Goal: Transaction & Acquisition: Purchase product/service

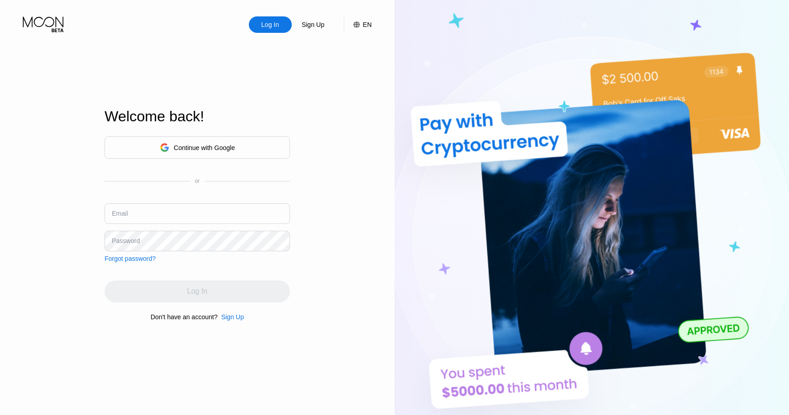
type input "[PERSON_NAME][EMAIL_ADDRESS][PERSON_NAME][DOMAIN_NAME]"
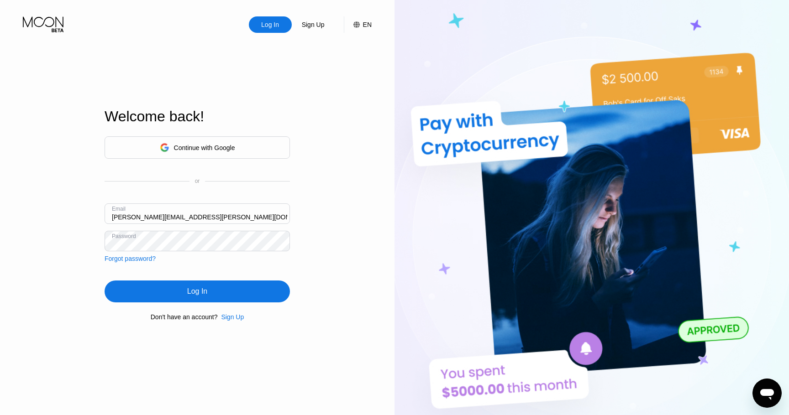
click at [196, 289] on div "Log In" at bounding box center [197, 291] width 20 height 9
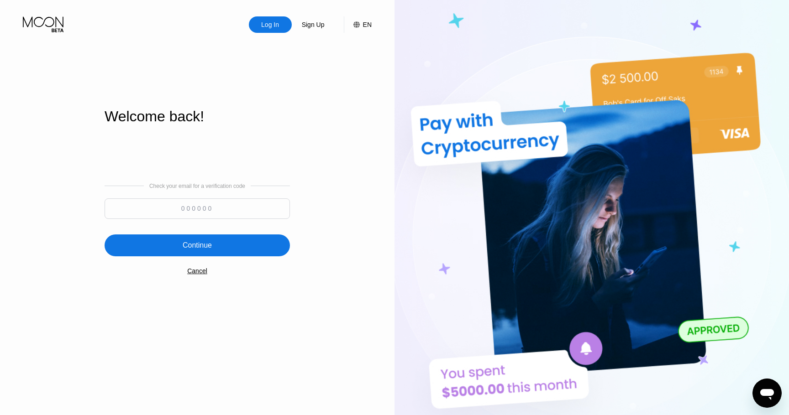
click at [190, 207] on input at bounding box center [197, 209] width 185 height 21
type input "101252"
click at [191, 246] on div "Continue" at bounding box center [197, 245] width 29 height 9
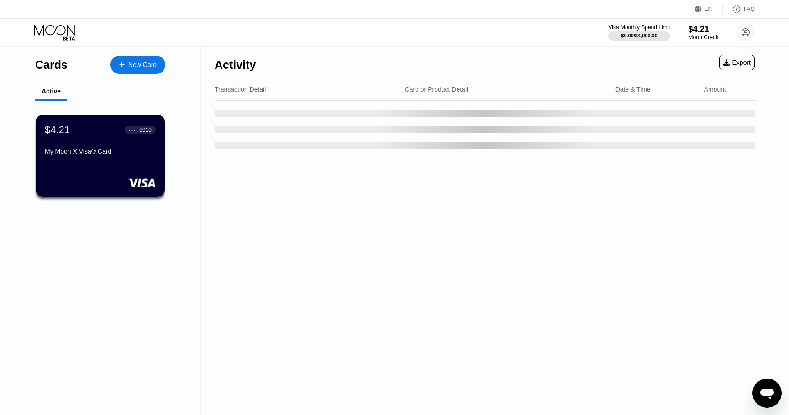
click at [702, 28] on div "$4.21" at bounding box center [703, 29] width 31 height 10
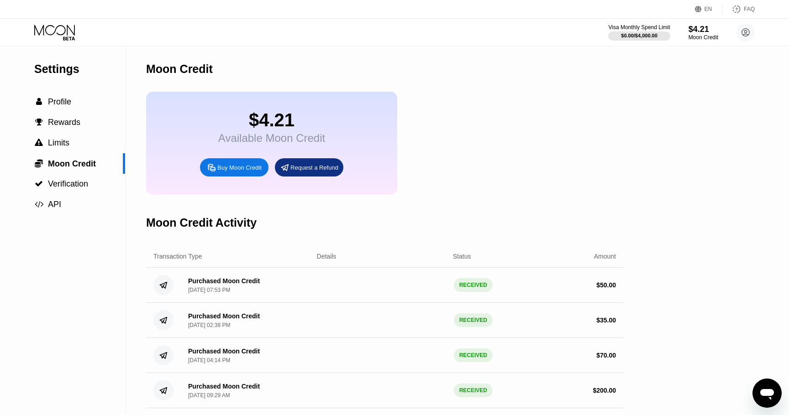
click at [238, 170] on div "Buy Moon Credit" at bounding box center [239, 168] width 44 height 8
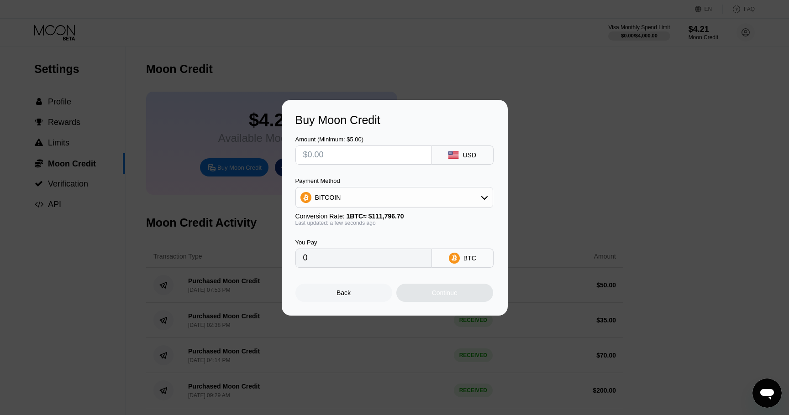
click at [400, 194] on div "BITCOIN" at bounding box center [394, 198] width 197 height 18
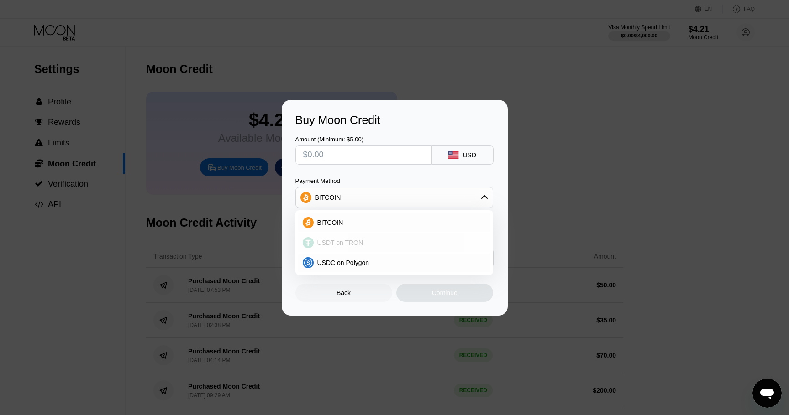
click at [358, 243] on span "USDT on TRON" at bounding box center [340, 242] width 46 height 7
type input "0.00"
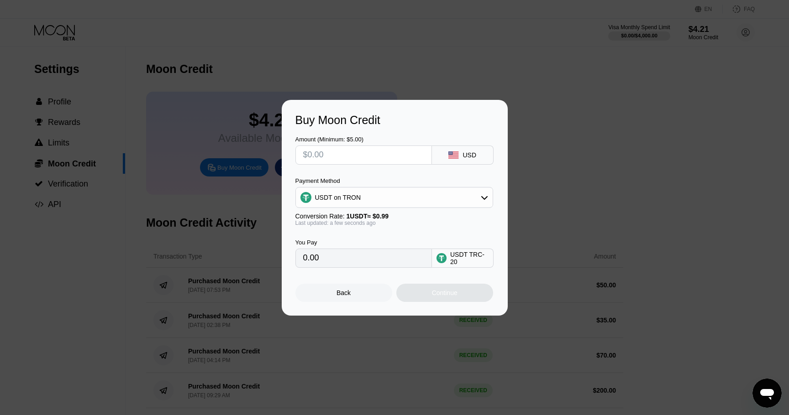
click at [346, 262] on input "0.00" at bounding box center [363, 258] width 121 height 18
click at [311, 265] on input "0.00" at bounding box center [363, 258] width 121 height 18
click at [314, 261] on input "0.00" at bounding box center [363, 258] width 121 height 18
click at [323, 152] on input "text" at bounding box center [363, 155] width 121 height 18
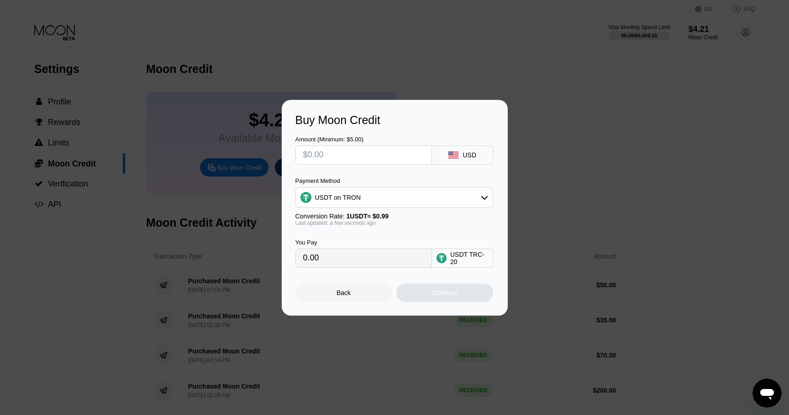
type input "$2"
type input "2.02"
type input "$25"
type input "25.25"
type input "$250"
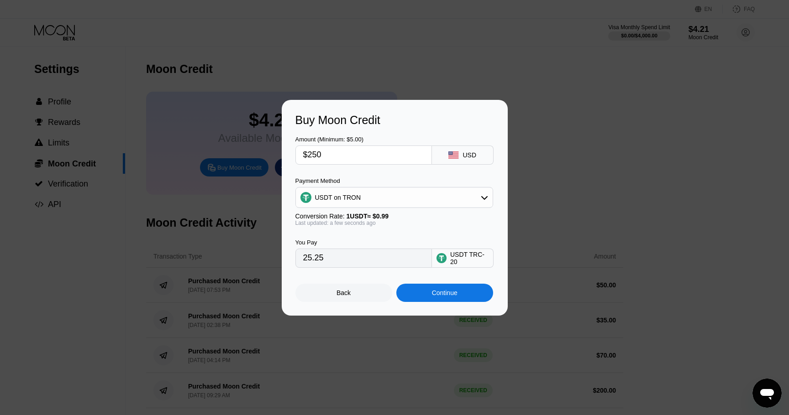
type input "252.53"
type input "$250"
click at [456, 293] on div "Continue" at bounding box center [445, 292] width 26 height 7
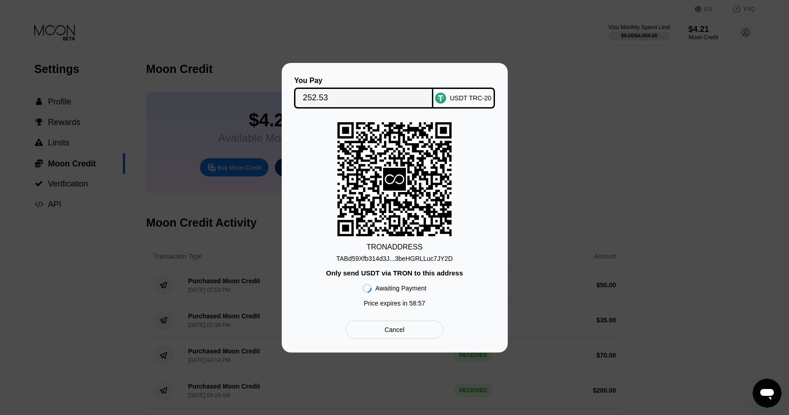
click at [430, 262] on div "TRON ADDRESS TABd59Xfb314d3J...3beHGRLLuc7JY2D Only send USDT via TRON to this …" at bounding box center [394, 216] width 199 height 189
click at [423, 256] on div "TABd59Xfb314d3J...3beHGRLLuc7JY2D" at bounding box center [394, 258] width 116 height 7
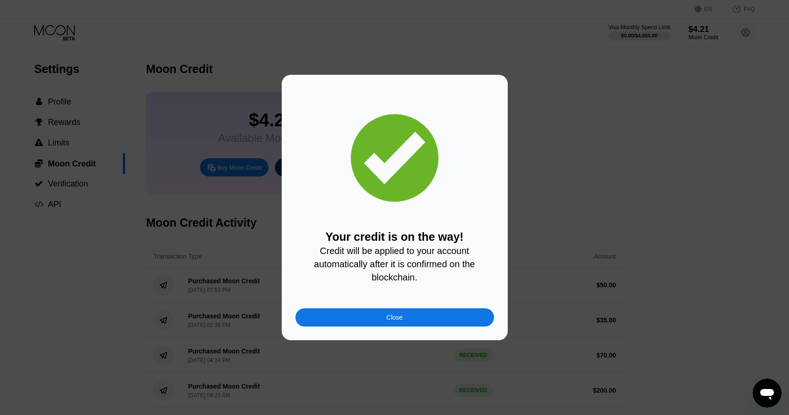
click at [399, 319] on div "Close" at bounding box center [394, 317] width 16 height 7
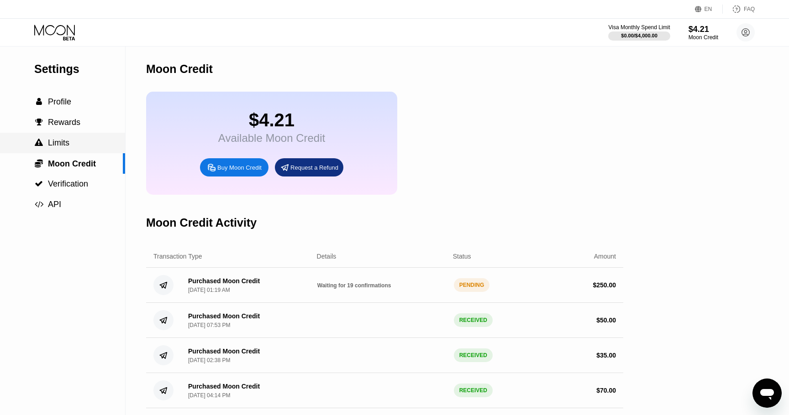
click at [70, 144] on div " Limits" at bounding box center [62, 143] width 125 height 10
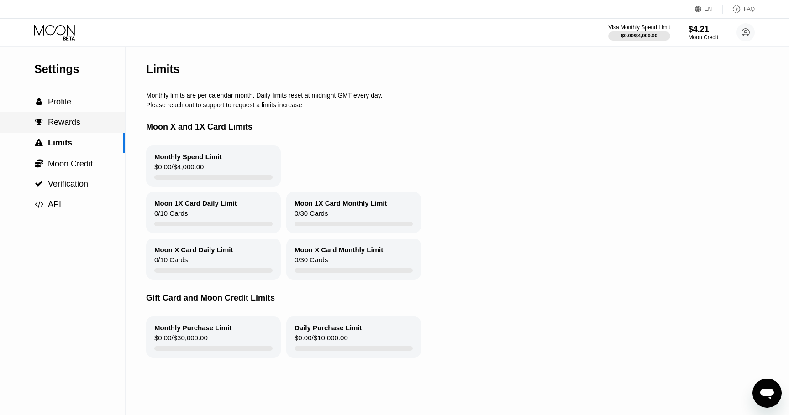
click at [67, 129] on div " Rewards" at bounding box center [62, 122] width 125 height 21
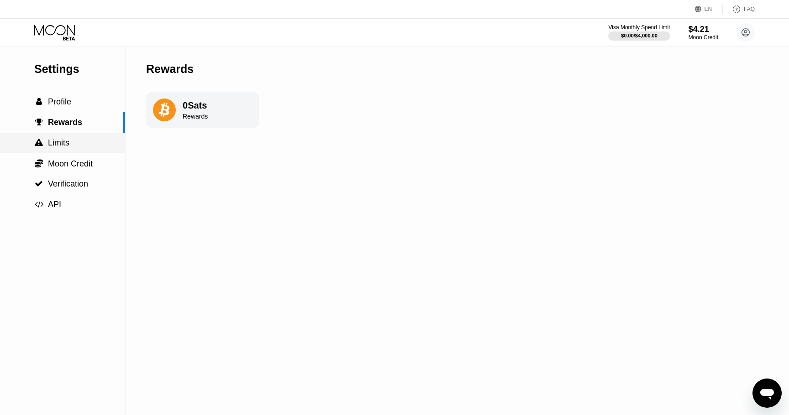
click at [66, 153] on div " Limits" at bounding box center [62, 143] width 125 height 21
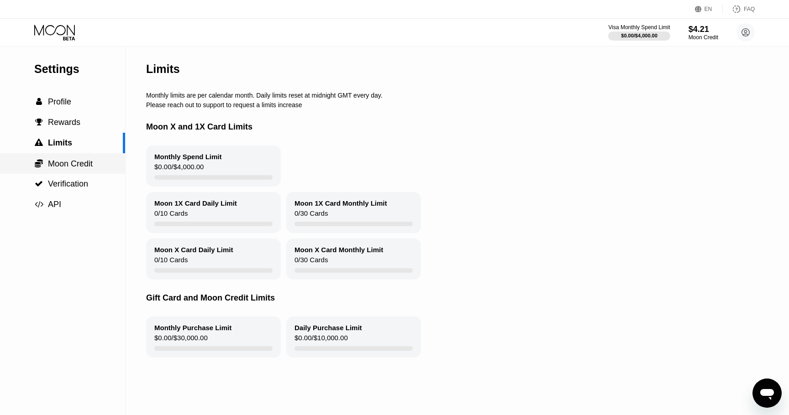
click at [65, 166] on span "Moon Credit" at bounding box center [70, 163] width 45 height 9
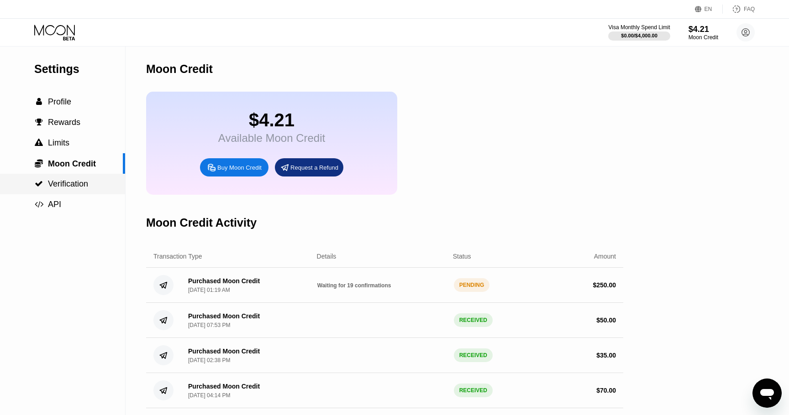
click at [65, 182] on span "Verification" at bounding box center [68, 183] width 40 height 9
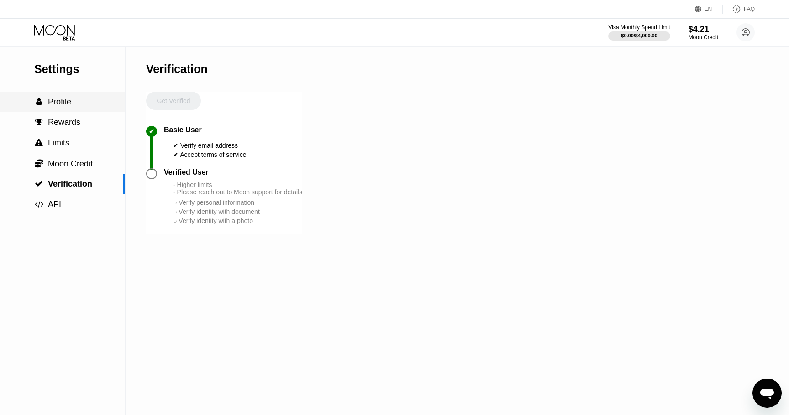
click at [63, 99] on span "Profile" at bounding box center [59, 101] width 23 height 9
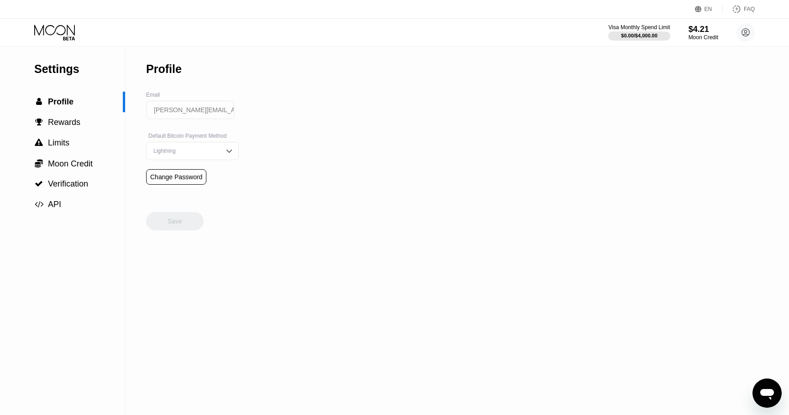
click at [67, 37] on icon at bounding box center [55, 33] width 42 height 16
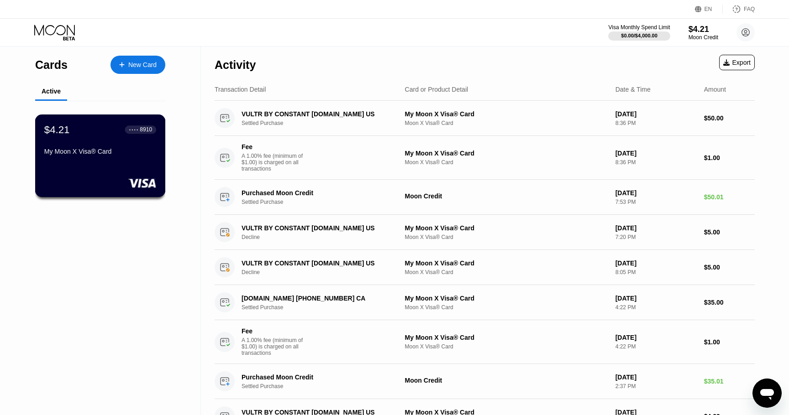
click at [97, 143] on div "$4.21 ● ● ● ● 8910 My Moon X Visa® Card" at bounding box center [100, 141] width 112 height 35
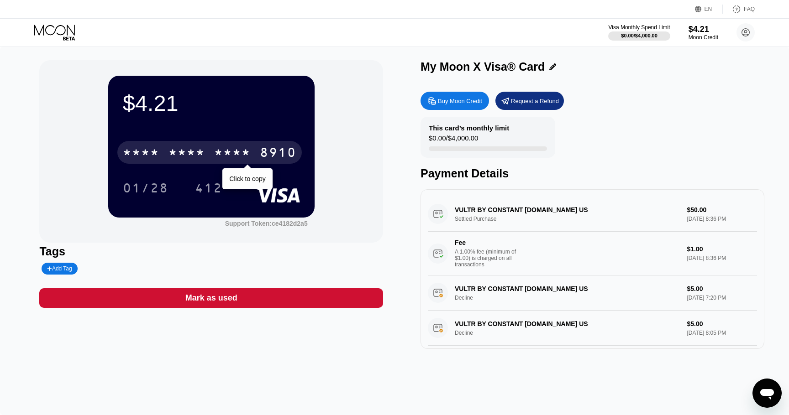
click at [204, 151] on div "* * * *" at bounding box center [186, 154] width 37 height 15
click at [199, 155] on div "6500" at bounding box center [186, 154] width 37 height 15
click at [199, 155] on div "* * * *" at bounding box center [186, 154] width 37 height 15
click at [199, 155] on div "6500" at bounding box center [186, 154] width 37 height 15
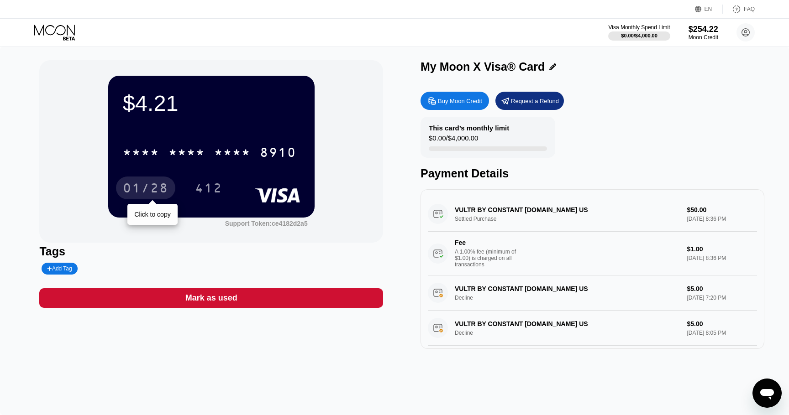
click at [141, 186] on div "01/28" at bounding box center [146, 189] width 46 height 15
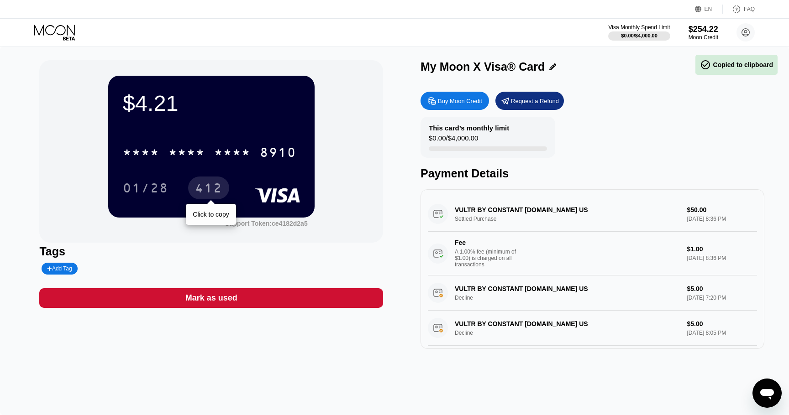
click at [215, 185] on div "412" at bounding box center [208, 189] width 27 height 15
